Goal: Information Seeking & Learning: Learn about a topic

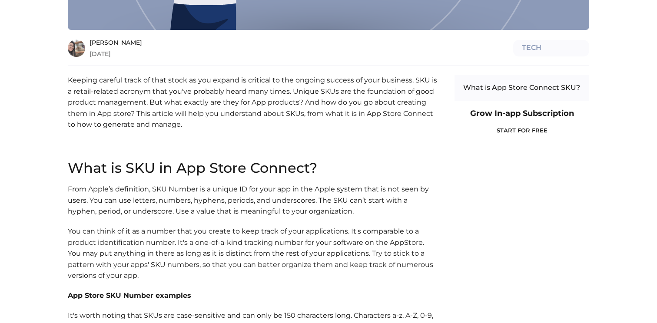
scroll to position [350, 0]
click at [159, 190] on p "From Apple’s definition, SKU Number is a unique ID for your app in the Apple sy…" at bounding box center [253, 200] width 370 height 33
drag, startPoint x: 159, startPoint y: 190, endPoint x: 224, endPoint y: 190, distance: 65.2
click at [224, 190] on p "From Apple’s definition, SKU Number is a unique ID for your app in the Apple sy…" at bounding box center [253, 200] width 370 height 33
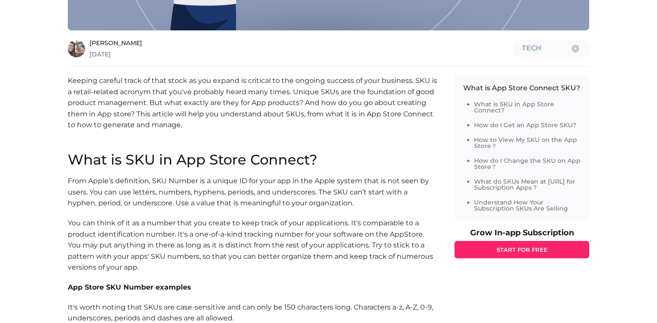
click at [274, 183] on p "From Apple’s definition, SKU Number is a unique ID for your app in the Apple sy…" at bounding box center [253, 192] width 370 height 33
drag, startPoint x: 274, startPoint y: 183, endPoint x: 332, endPoint y: 183, distance: 57.8
click at [332, 183] on p "From Apple’s definition, SKU Number is a unique ID for your app in the Apple sy…" at bounding box center [253, 192] width 370 height 33
drag, startPoint x: 332, startPoint y: 183, endPoint x: 375, endPoint y: 183, distance: 43.0
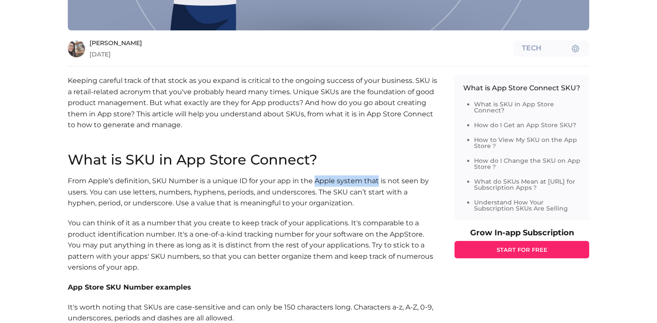
click at [375, 183] on p "From Apple’s definition, SKU Number is a unique ID for your app in the Apple sy…" at bounding box center [253, 192] width 370 height 33
click at [377, 183] on p "From Apple’s definition, SKU Number is a unique ID for your app in the Apple sy…" at bounding box center [253, 192] width 370 height 33
drag, startPoint x: 377, startPoint y: 183, endPoint x: 420, endPoint y: 183, distance: 43.5
click at [420, 183] on p "From Apple’s definition, SKU Number is a unique ID for your app in the Apple sy…" at bounding box center [253, 192] width 370 height 33
click at [94, 191] on p "From Apple’s definition, SKU Number is a unique ID for your app in the Apple sy…" at bounding box center [253, 192] width 370 height 33
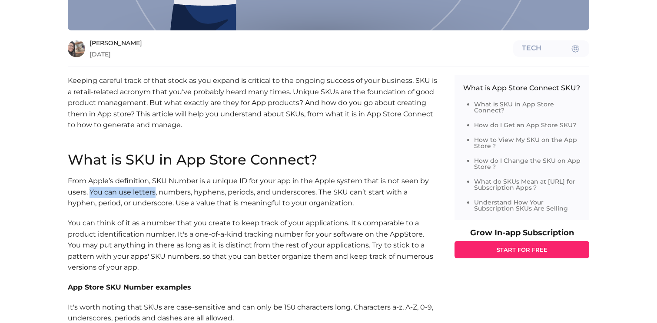
drag, startPoint x: 94, startPoint y: 191, endPoint x: 151, endPoint y: 191, distance: 56.5
click at [151, 191] on p "From Apple’s definition, SKU Number is a unique ID for your app in the Apple sy…" at bounding box center [253, 192] width 370 height 33
drag, startPoint x: 151, startPoint y: 191, endPoint x: 197, endPoint y: 191, distance: 46.1
click at [196, 191] on p "From Apple’s definition, SKU Number is a unique ID for your app in the Apple sy…" at bounding box center [253, 192] width 370 height 33
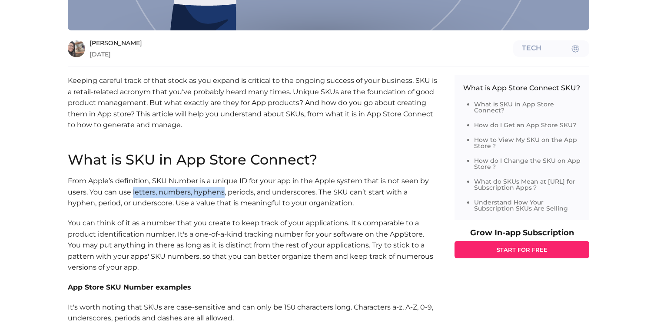
click at [197, 191] on p "From Apple’s definition, SKU Number is a unique ID for your app in the Apple sy…" at bounding box center [253, 192] width 370 height 33
drag, startPoint x: 197, startPoint y: 191, endPoint x: 236, endPoint y: 191, distance: 39.1
click at [236, 191] on p "From Apple’s definition, SKU Number is a unique ID for your app in the Apple sy…" at bounding box center [253, 192] width 370 height 33
click at [290, 198] on p "From Apple’s definition, SKU Number is a unique ID for your app in the Apple sy…" at bounding box center [253, 192] width 370 height 33
click at [340, 196] on p "From Apple’s definition, SKU Number is a unique ID for your app in the Apple sy…" at bounding box center [253, 192] width 370 height 33
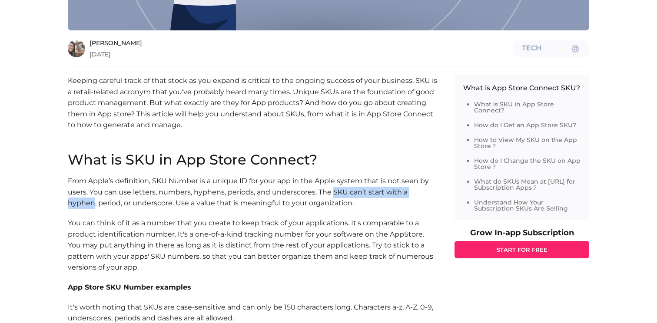
drag, startPoint x: 340, startPoint y: 196, endPoint x: 411, endPoint y: 196, distance: 71.7
click at [411, 196] on p "From Apple’s definition, SKU Number is a unique ID for your app in the Apple sy…" at bounding box center [253, 192] width 370 height 33
click at [78, 203] on p "From Apple’s definition, SKU Number is a unique ID for your app in the Apple sy…" at bounding box center [253, 192] width 370 height 33
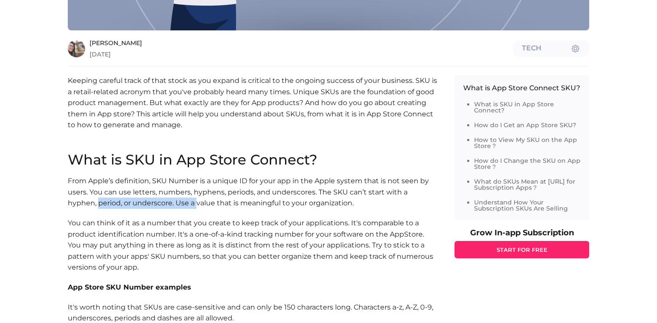
drag, startPoint x: 78, startPoint y: 203, endPoint x: 164, endPoint y: 204, distance: 86.1
click at [164, 203] on p "From Apple’s definition, SKU Number is a unique ID for your app in the Apple sy…" at bounding box center [253, 192] width 370 height 33
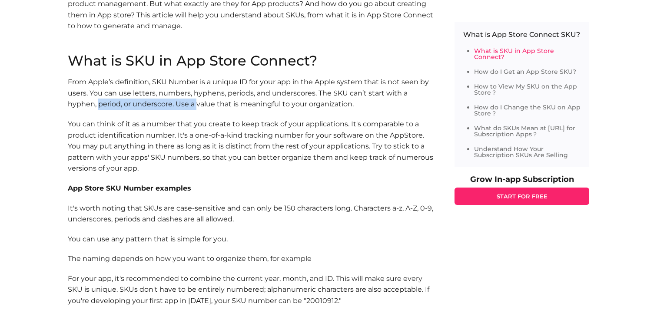
scroll to position [443, 0]
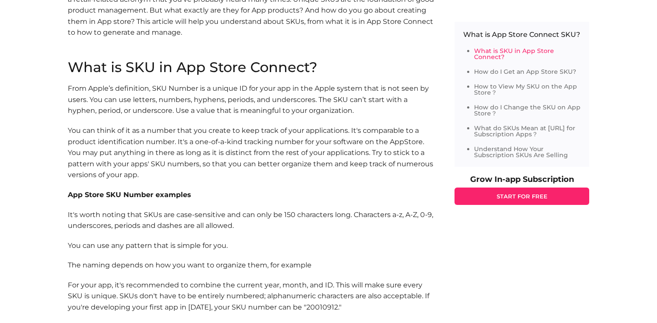
click at [73, 218] on p "It's worth noting that SKUs are case-sensitive and can only be 150 characters l…" at bounding box center [253, 221] width 370 height 22
drag, startPoint x: 73, startPoint y: 218, endPoint x: 134, endPoint y: 217, distance: 61.3
click at [135, 217] on p "It's worth noting that SKUs are case-sensitive and can only be 150 characters l…" at bounding box center [253, 221] width 370 height 22
